Goal: Information Seeking & Learning: Learn about a topic

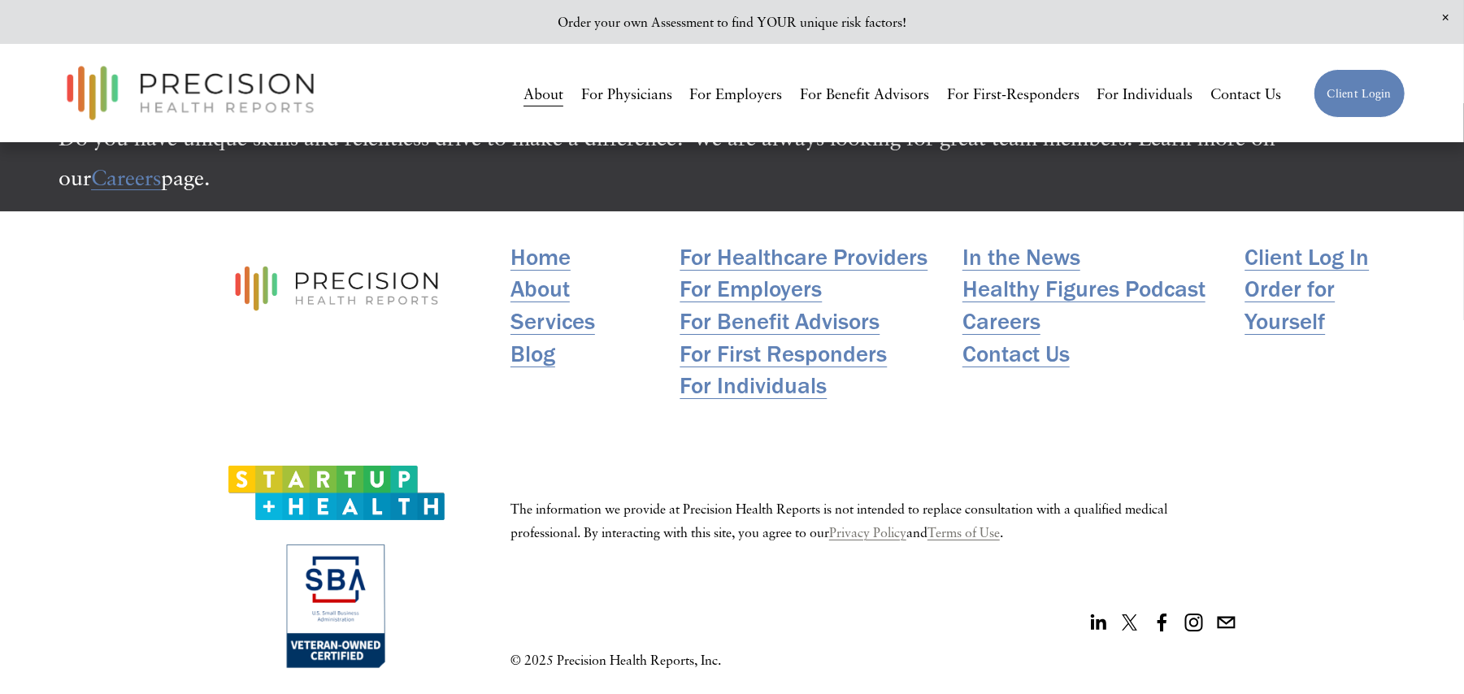
scroll to position [4049, 0]
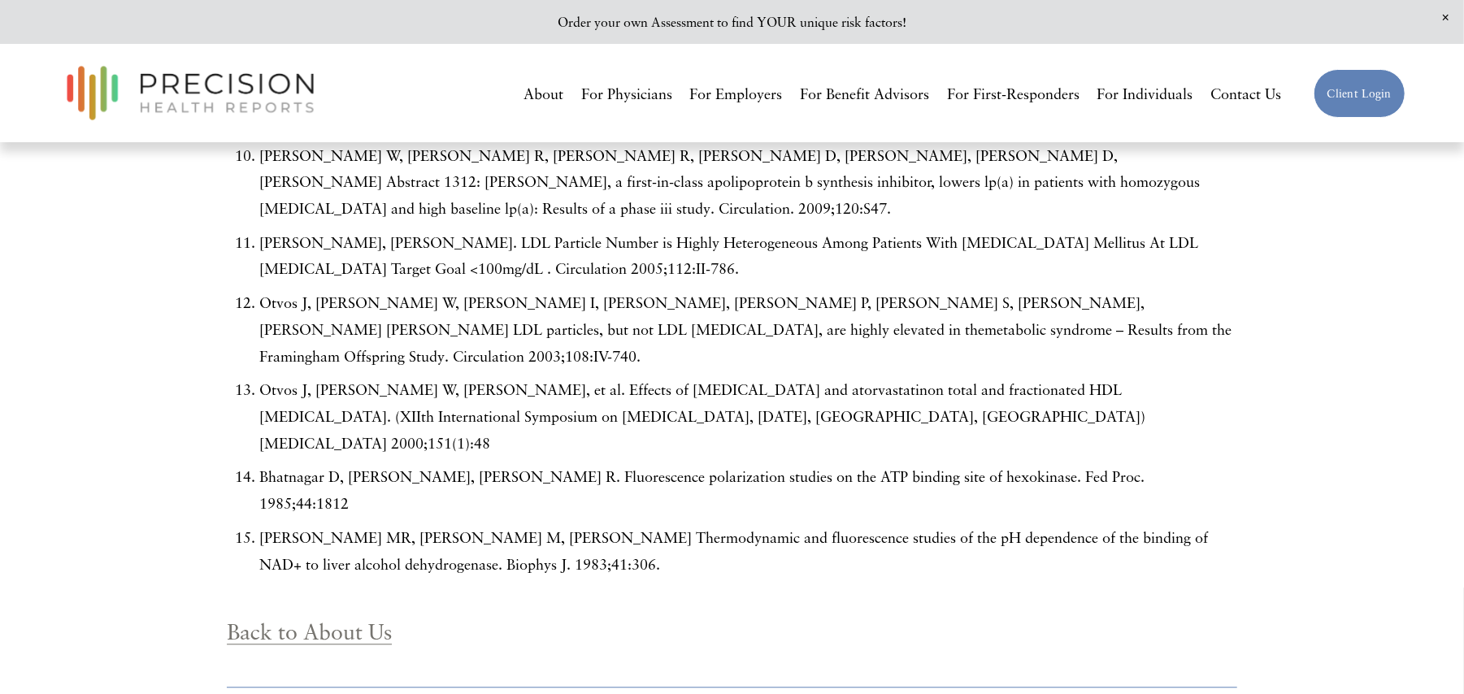
scroll to position [6857, 0]
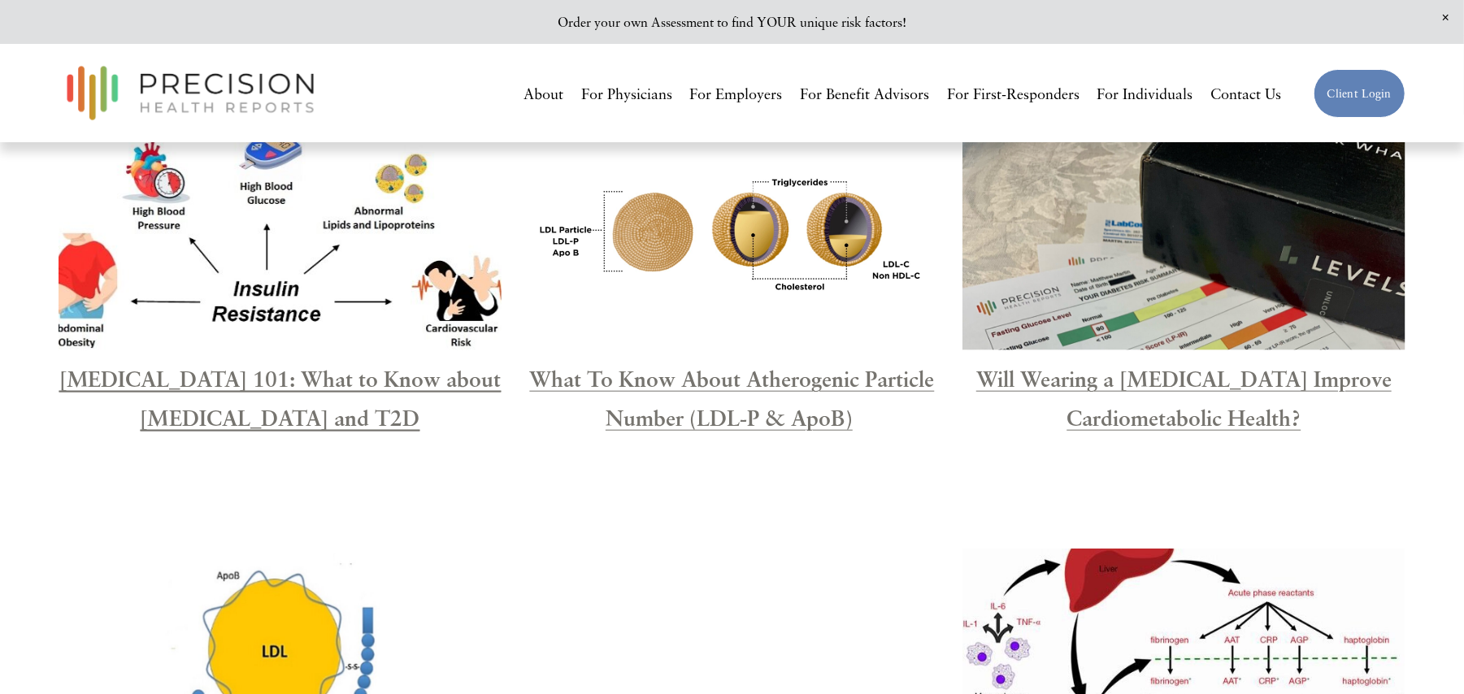
scroll to position [1083, 0]
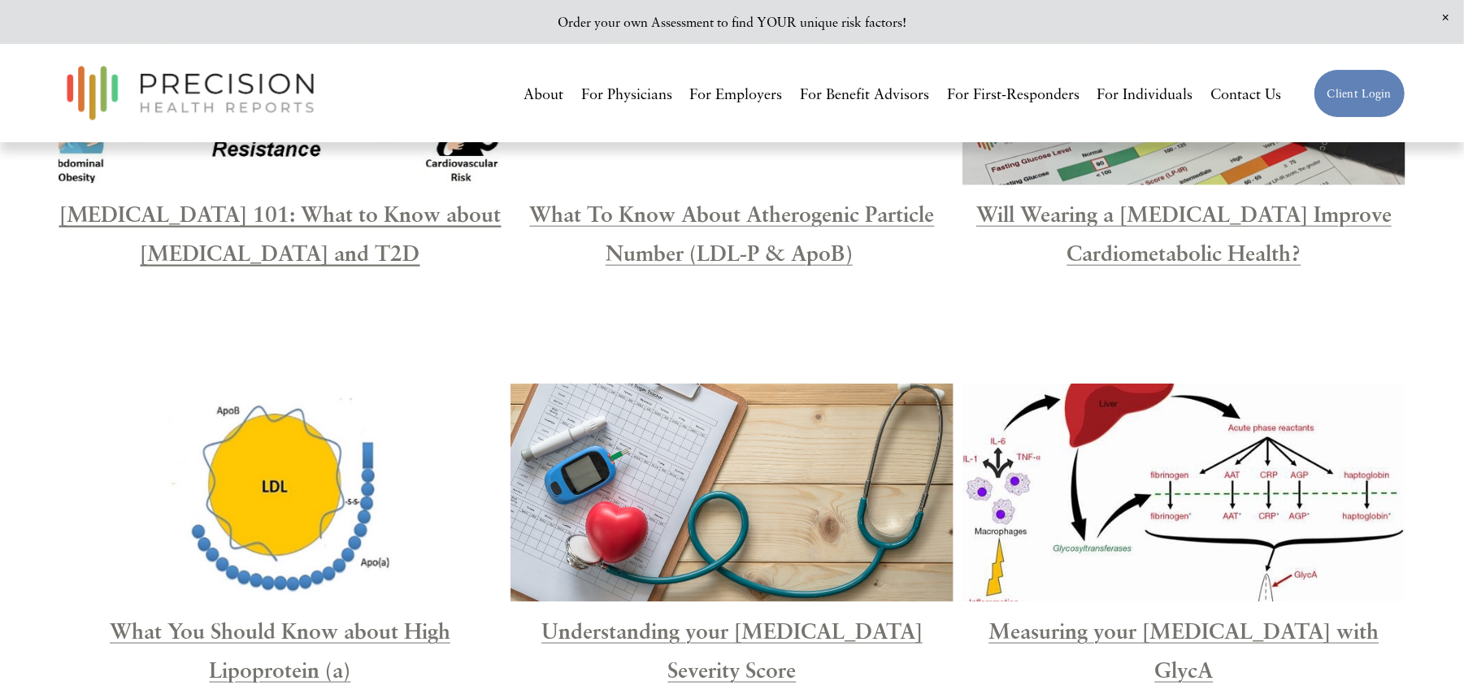
click at [317, 266] on strong "Type 2 Diabetes 101: What to Know about Insulin Resistance and T2D" at bounding box center [280, 233] width 442 height 65
click at [716, 247] on p "What To Know About Atherogenic Particle Number (LDL-P & ApoB)" at bounding box center [731, 233] width 443 height 79
click at [758, 266] on strong "What To Know About Atherogenic Particle Number (LDL-P & ApoB)" at bounding box center [731, 233] width 405 height 65
click at [1140, 260] on strong "Will Wearing a CGM Improve Cardiometabolic Health?" at bounding box center [1183, 233] width 415 height 65
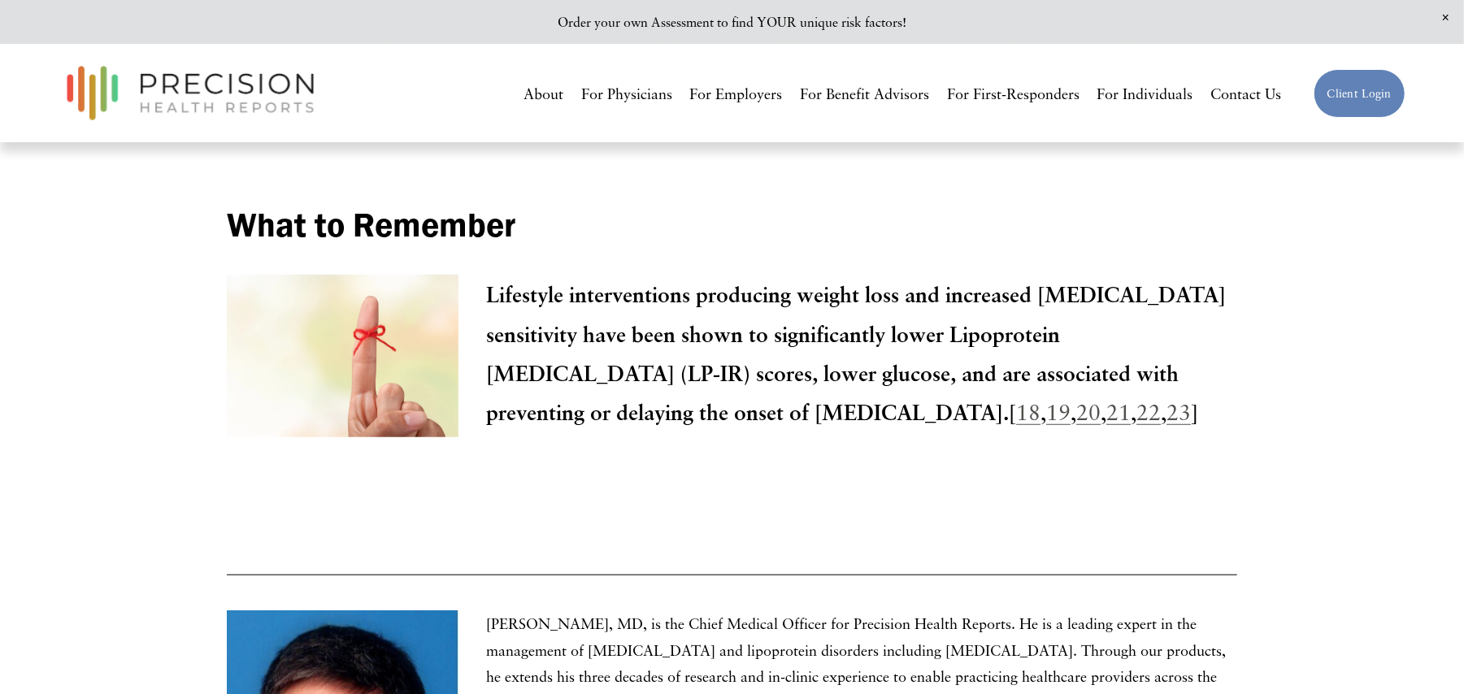
scroll to position [4985, 0]
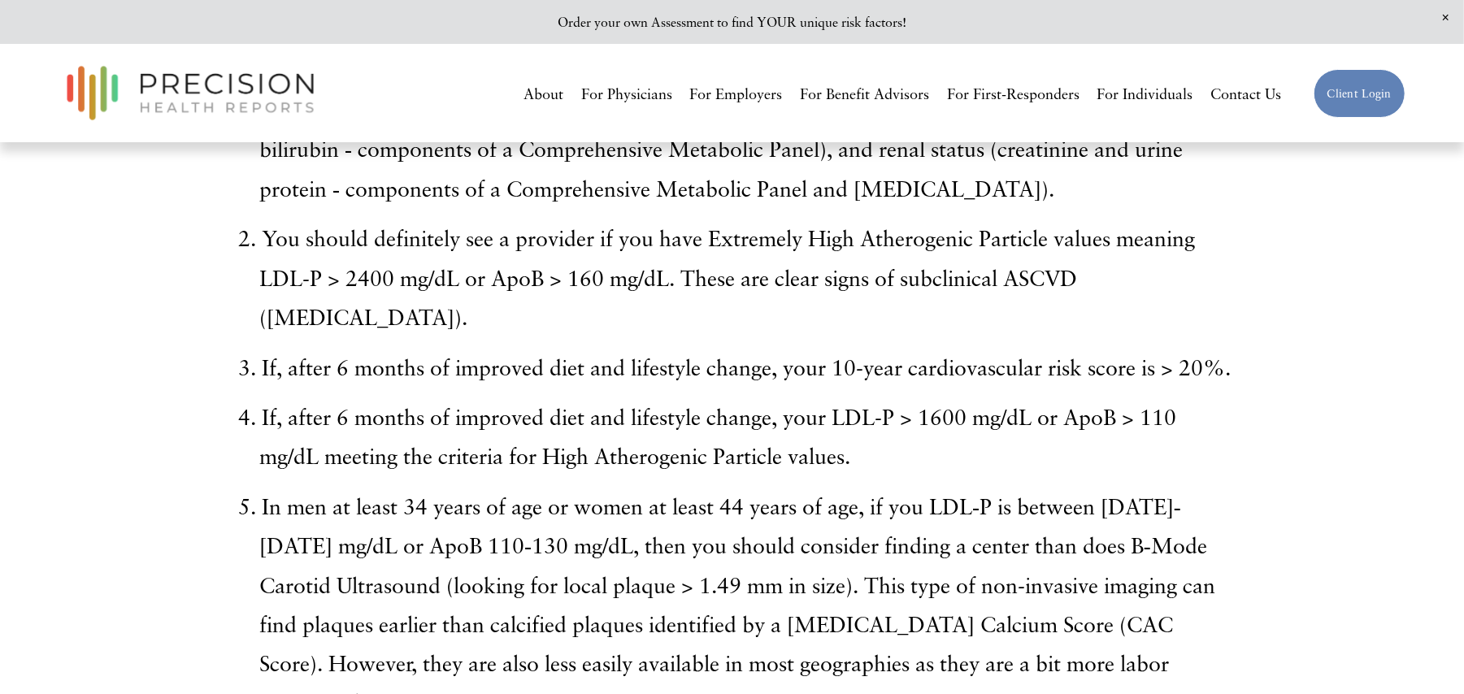
scroll to position [4118, 0]
